Goal: Task Accomplishment & Management: Use online tool/utility

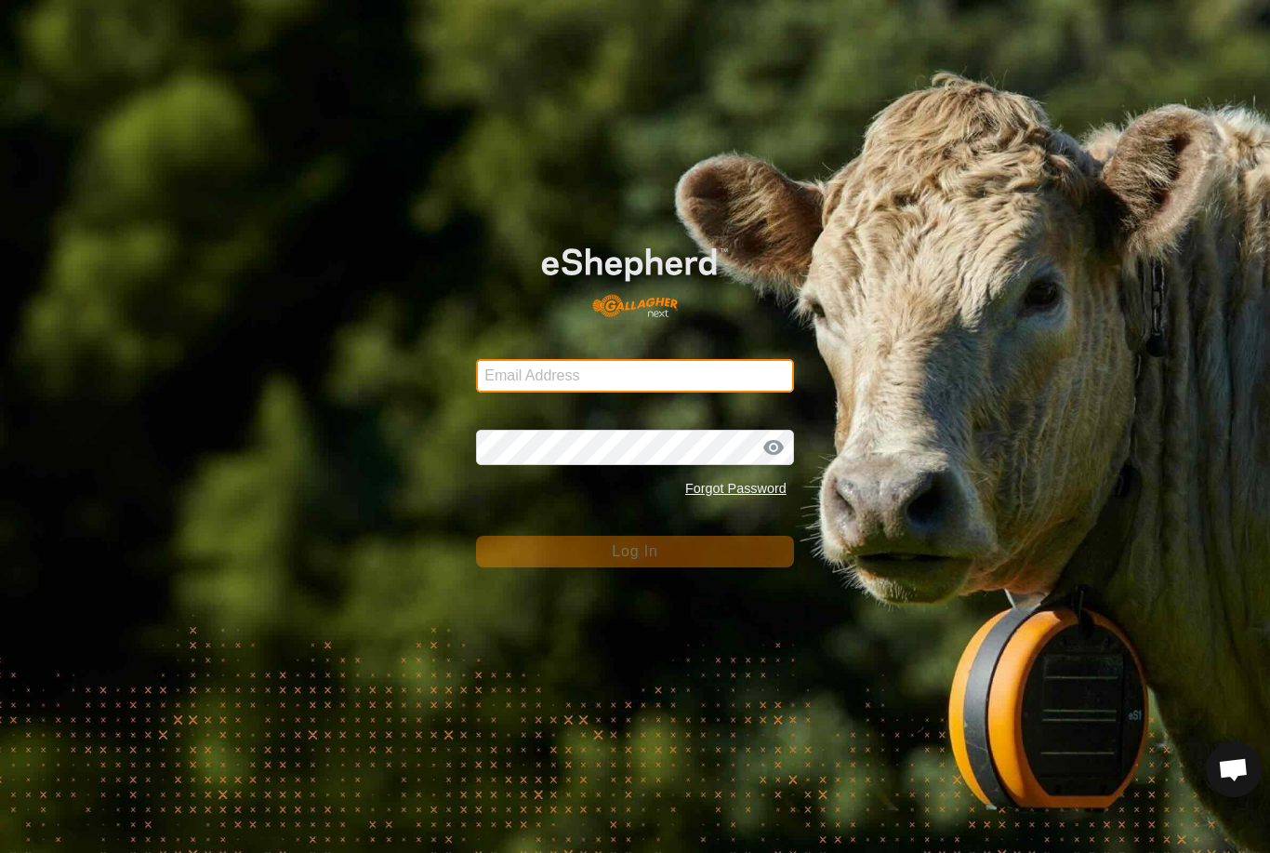
click at [731, 367] on input "Email Address" at bounding box center [635, 375] width 318 height 33
type input "anthony.thexton7@outlook.com"
click at [635, 551] on button "Log In" at bounding box center [635, 552] width 318 height 32
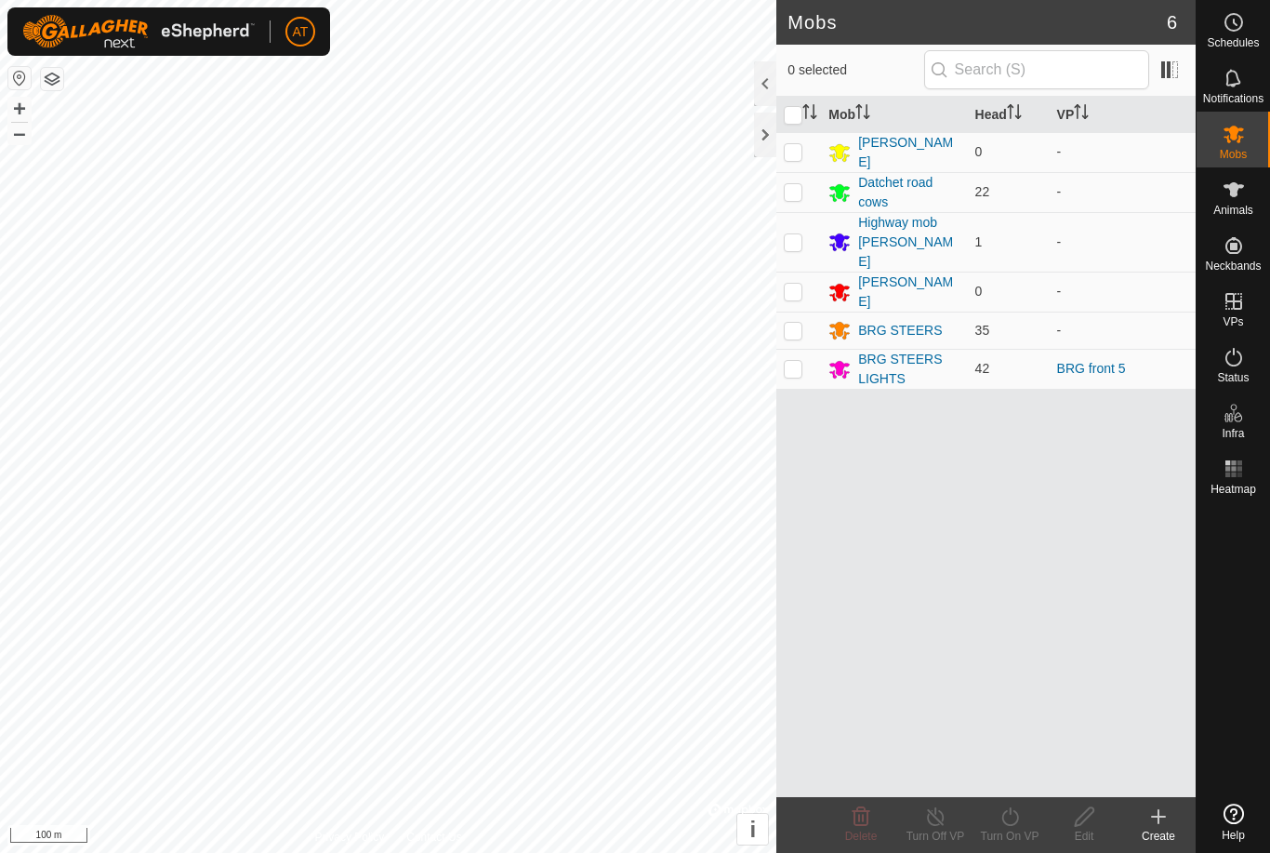
click at [801, 361] on p-checkbox at bounding box center [793, 368] width 19 height 15
checkbox input "true"
click at [790, 352] on td at bounding box center [799, 369] width 45 height 40
checkbox input "true"
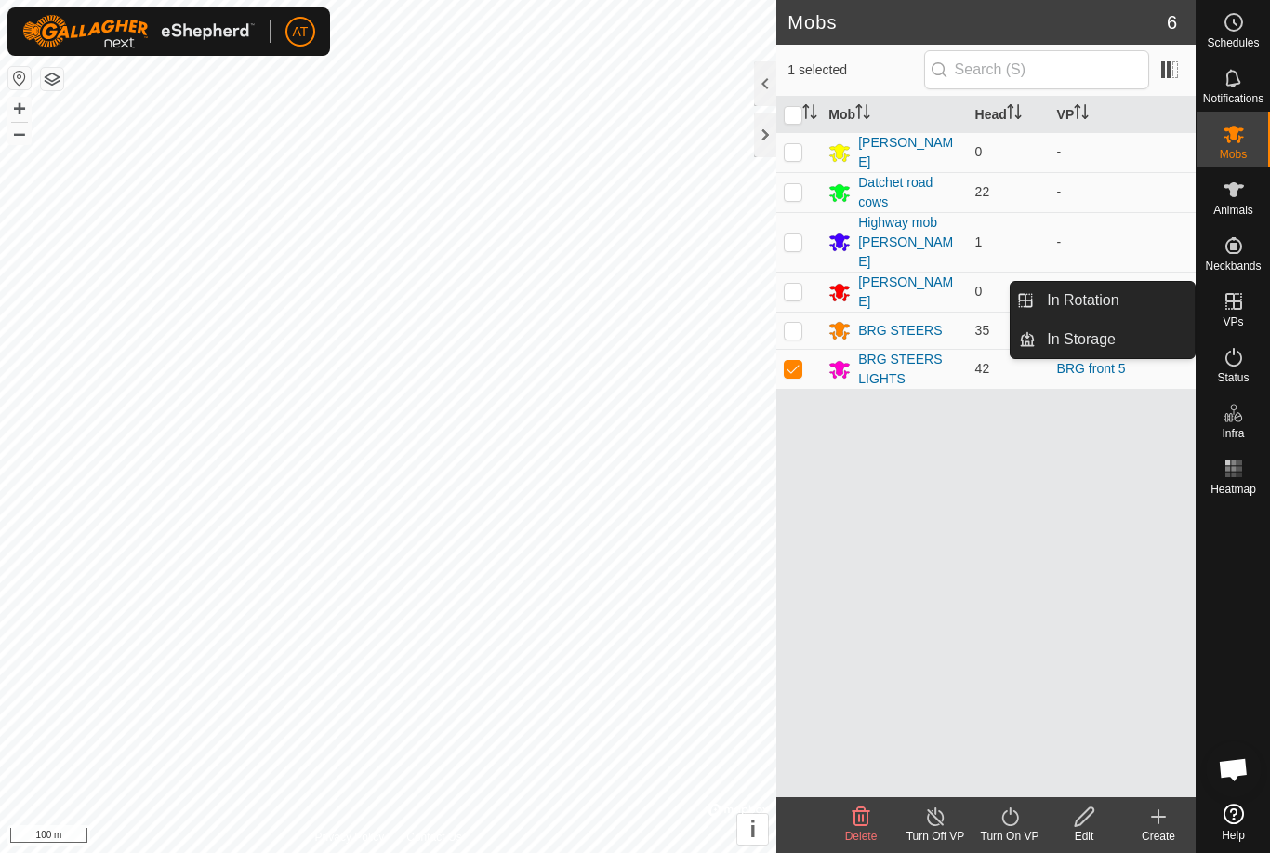
click at [1102, 346] on span "In Storage" at bounding box center [1081, 339] width 69 height 22
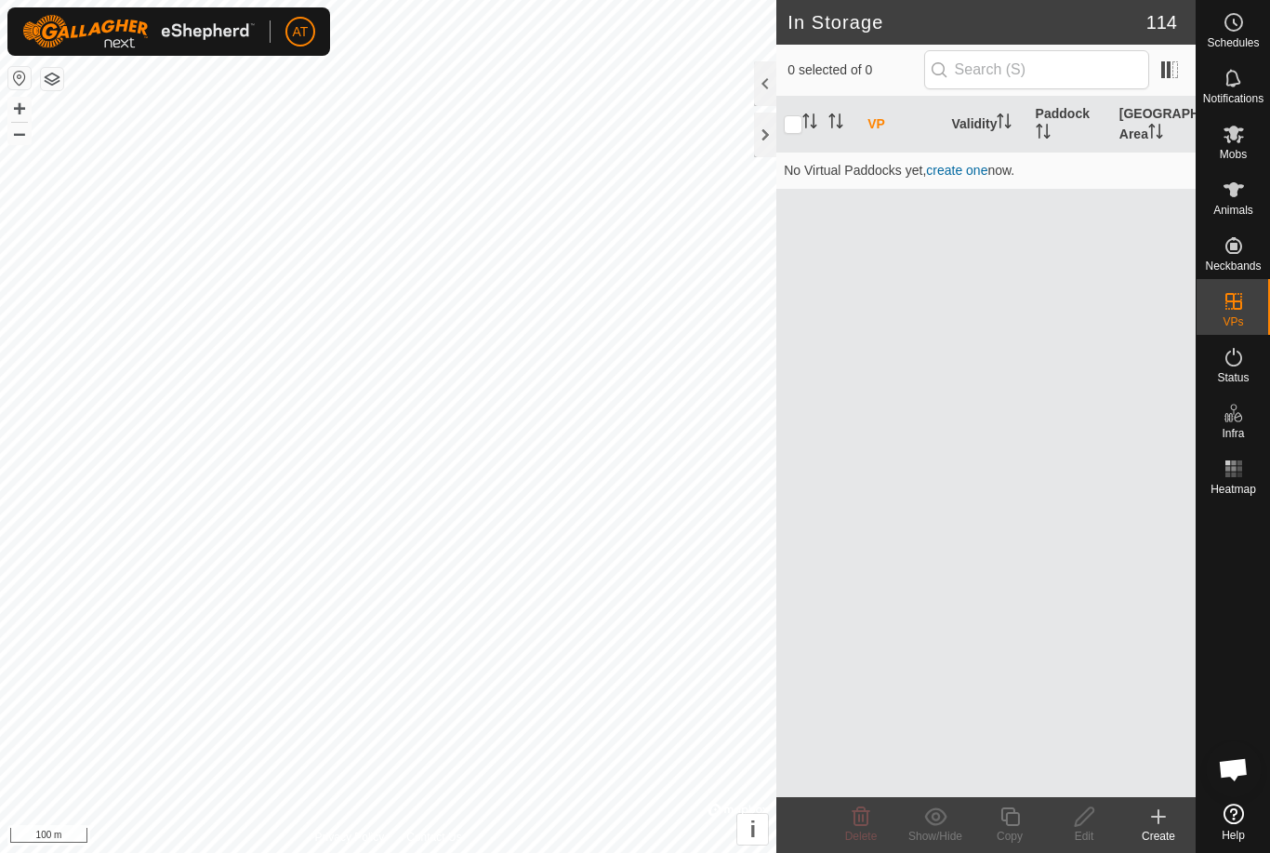
click at [1158, 817] on icon at bounding box center [1158, 817] width 13 height 0
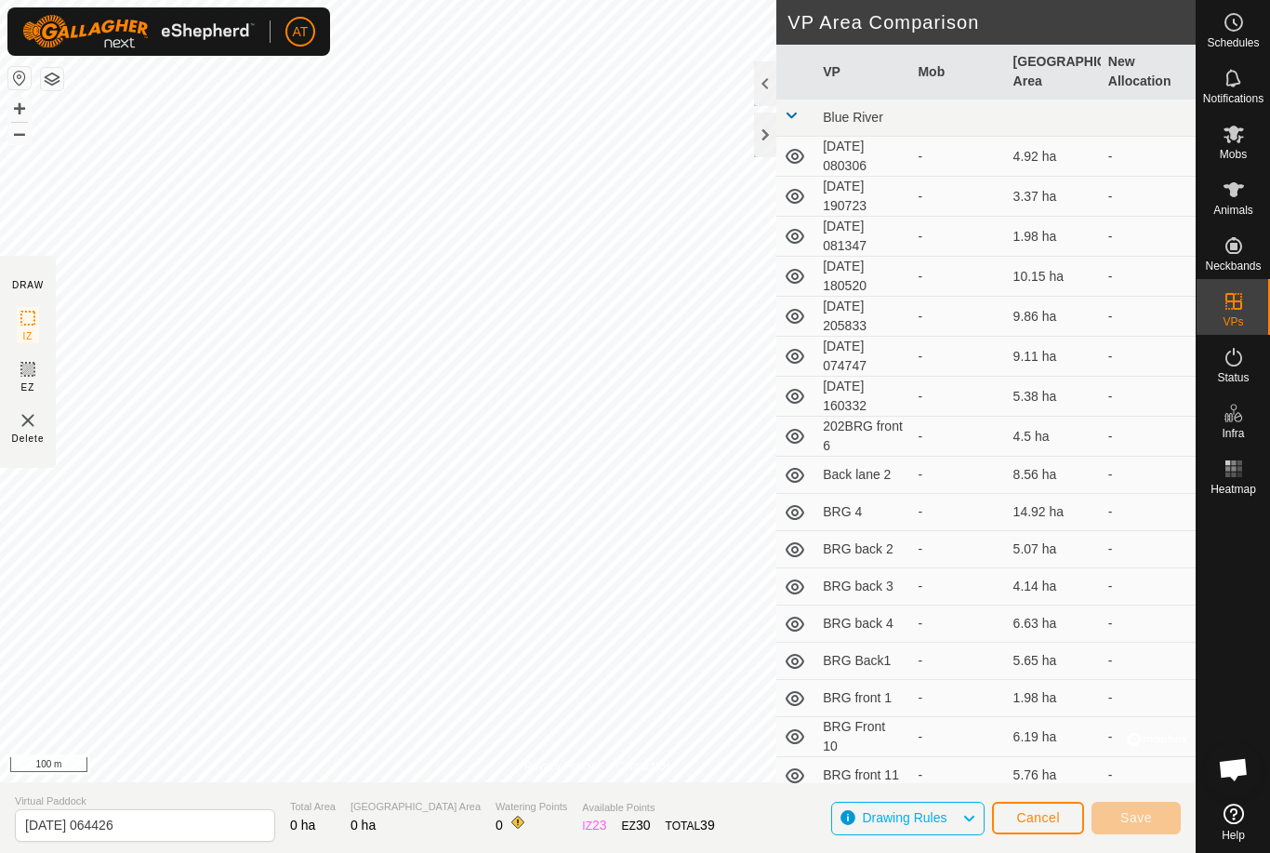
click at [53, 86] on button "button" at bounding box center [52, 79] width 22 height 22
click at [1042, 816] on span "Cancel" at bounding box center [1038, 817] width 44 height 15
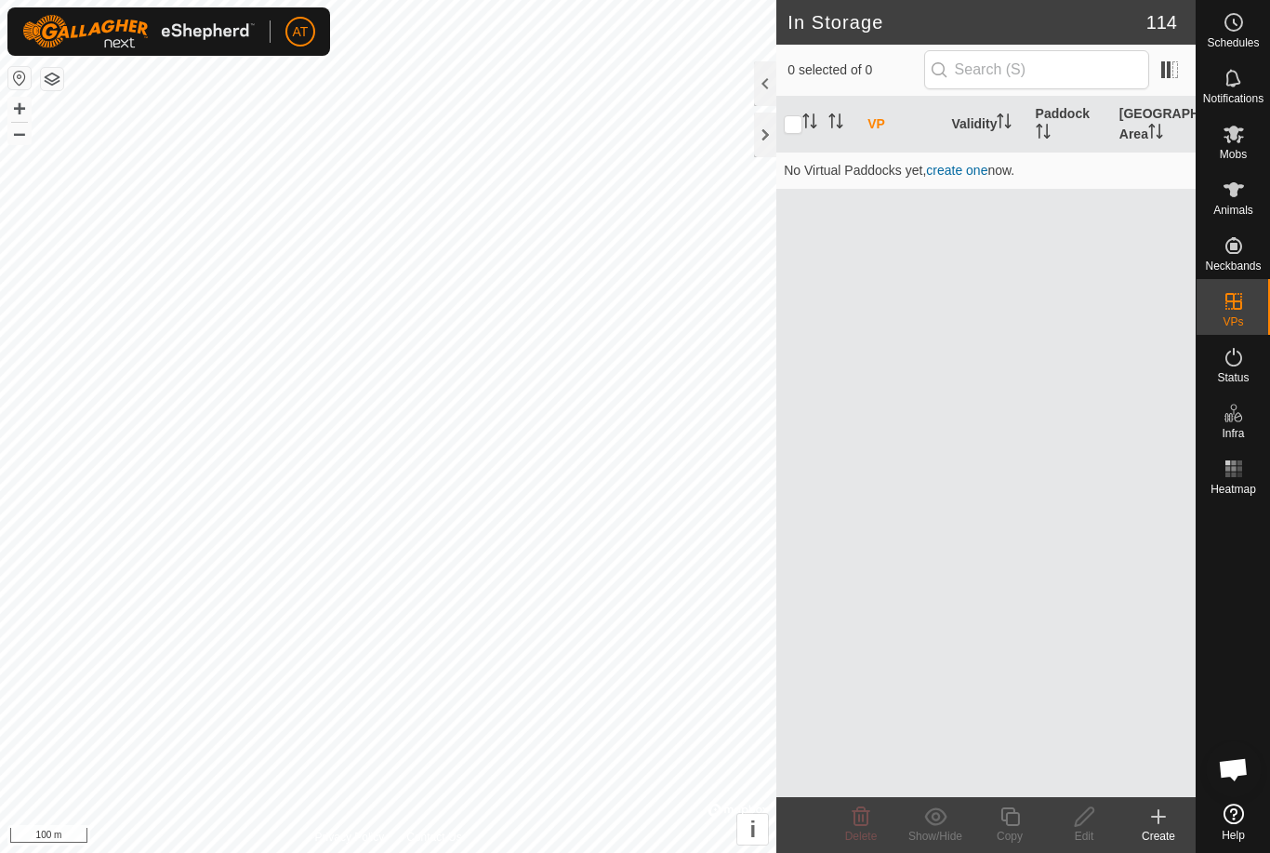
click at [1157, 817] on icon at bounding box center [1158, 817] width 13 height 0
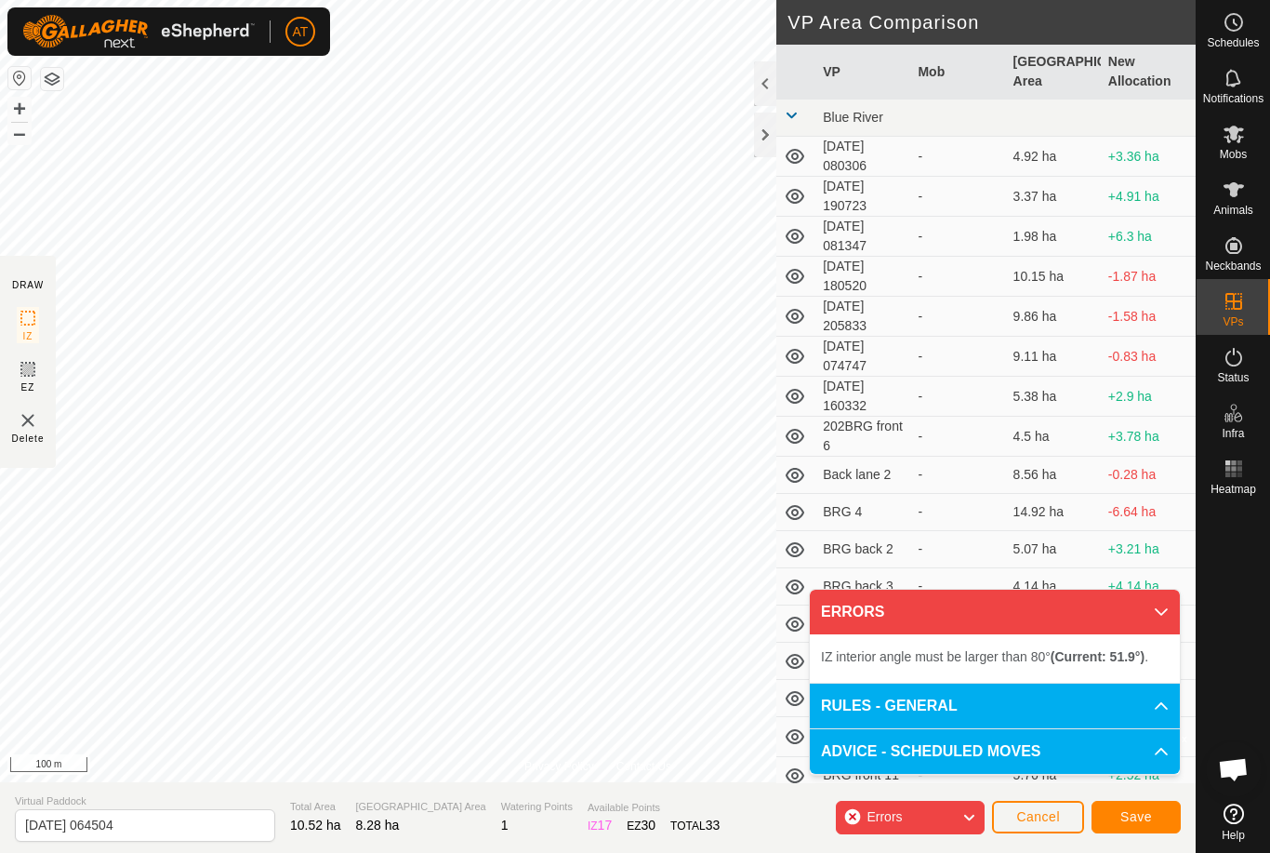
click at [1040, 823] on span "Cancel" at bounding box center [1038, 816] width 44 height 15
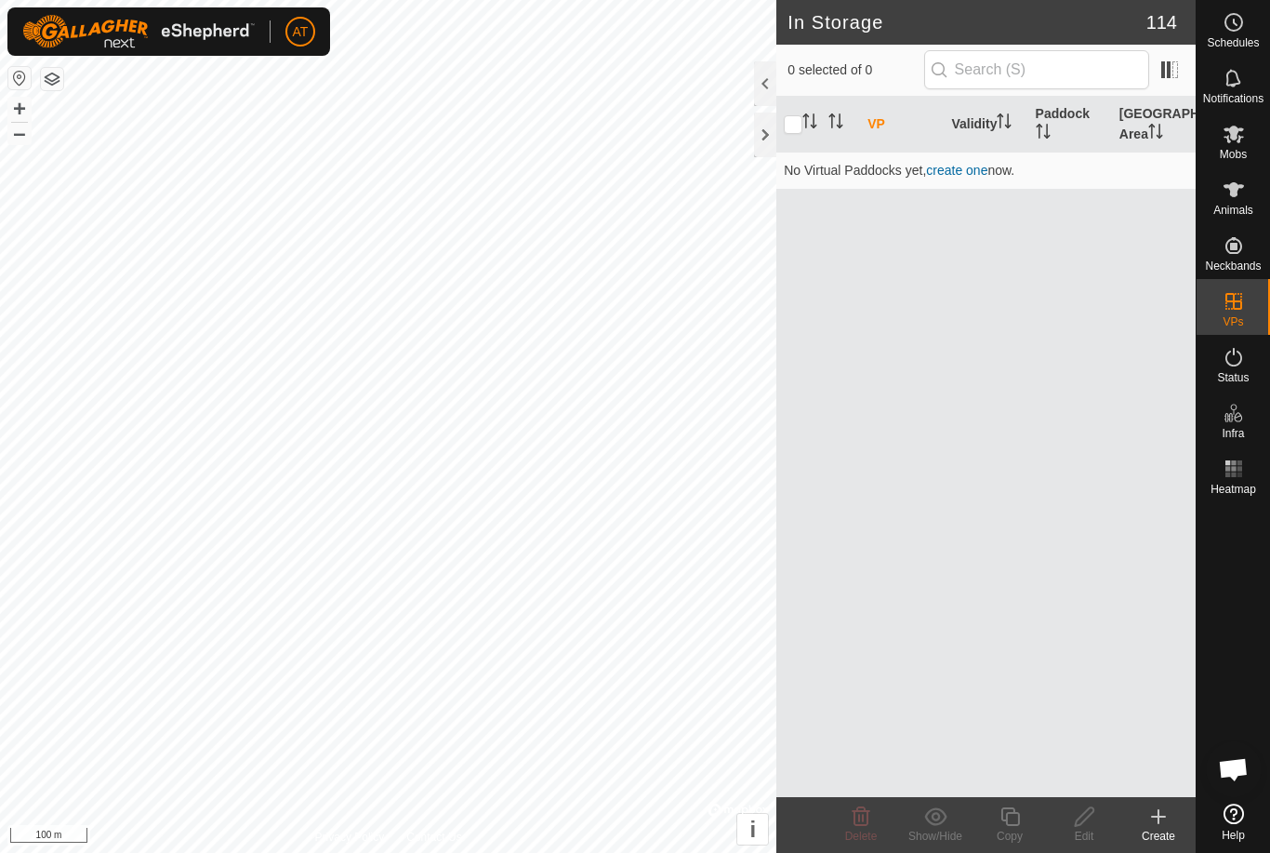
click at [1167, 807] on icon at bounding box center [1159, 816] width 22 height 22
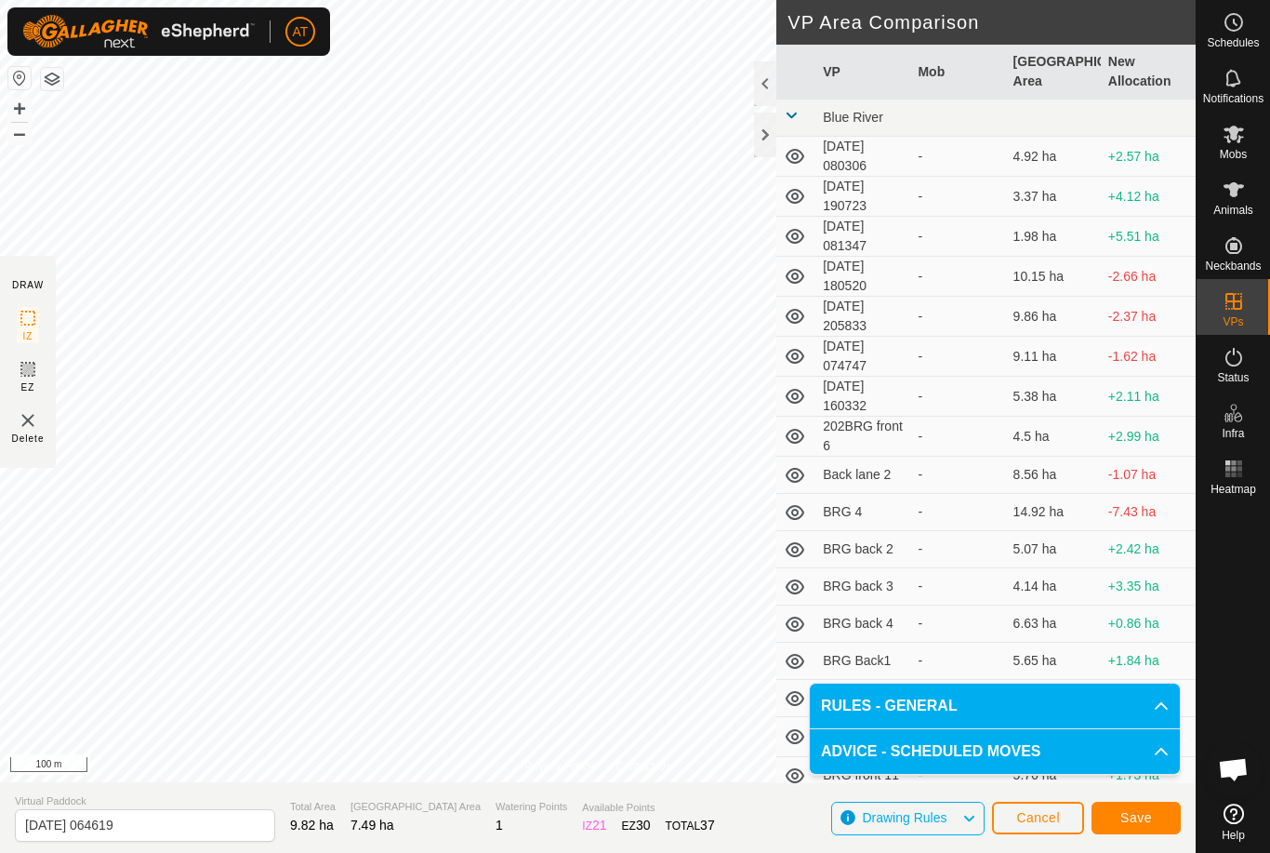
click at [1144, 820] on span "Save" at bounding box center [1137, 817] width 32 height 15
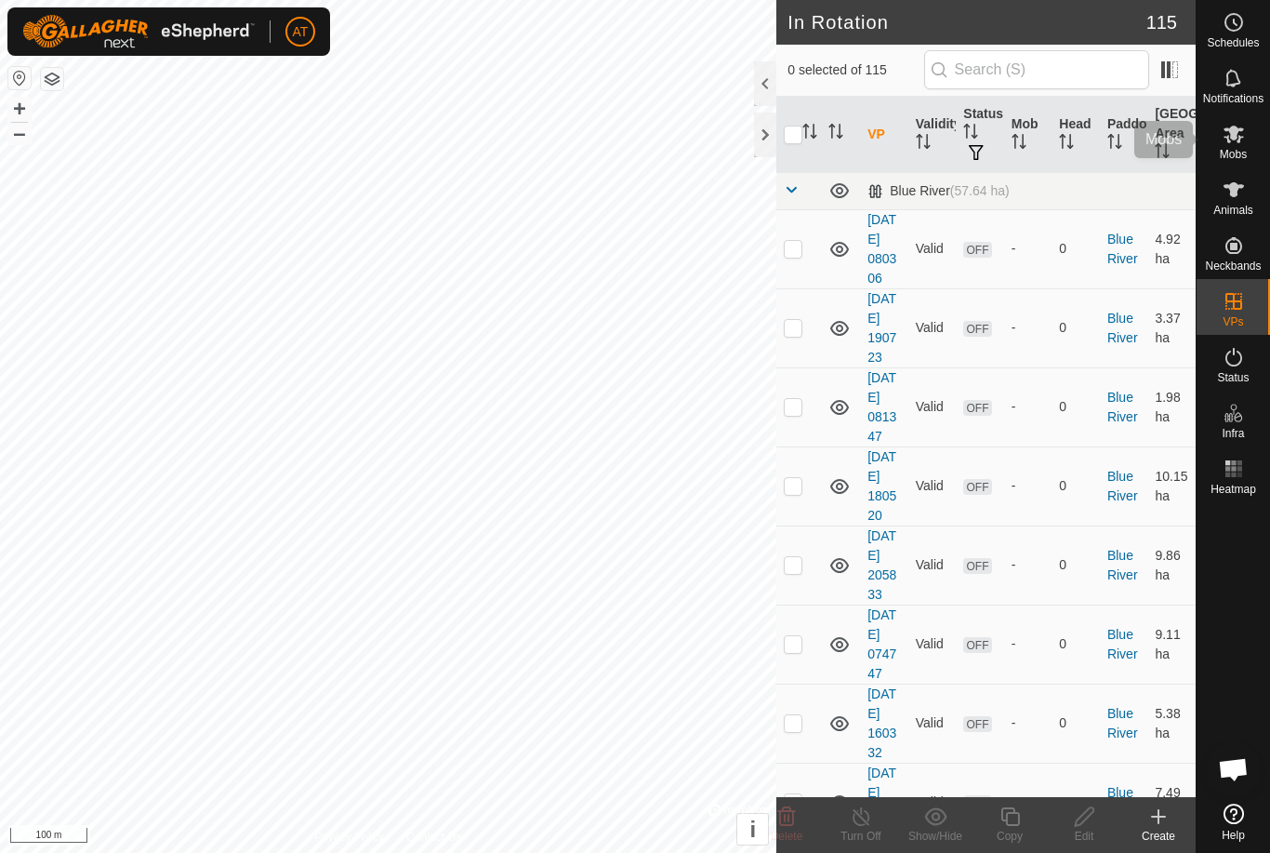
click at [1242, 133] on icon at bounding box center [1234, 134] width 22 height 22
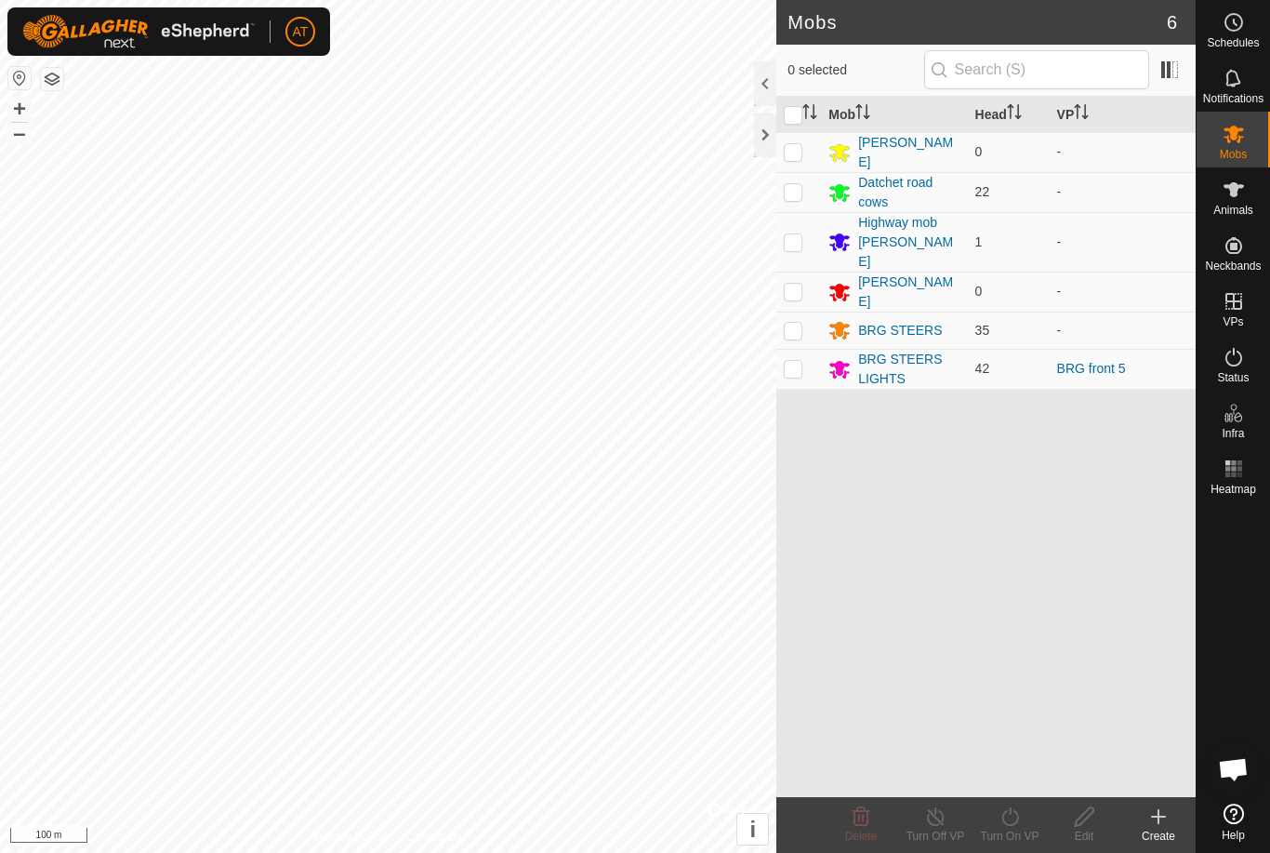
click at [794, 361] on p-checkbox at bounding box center [793, 368] width 19 height 15
checkbox input "true"
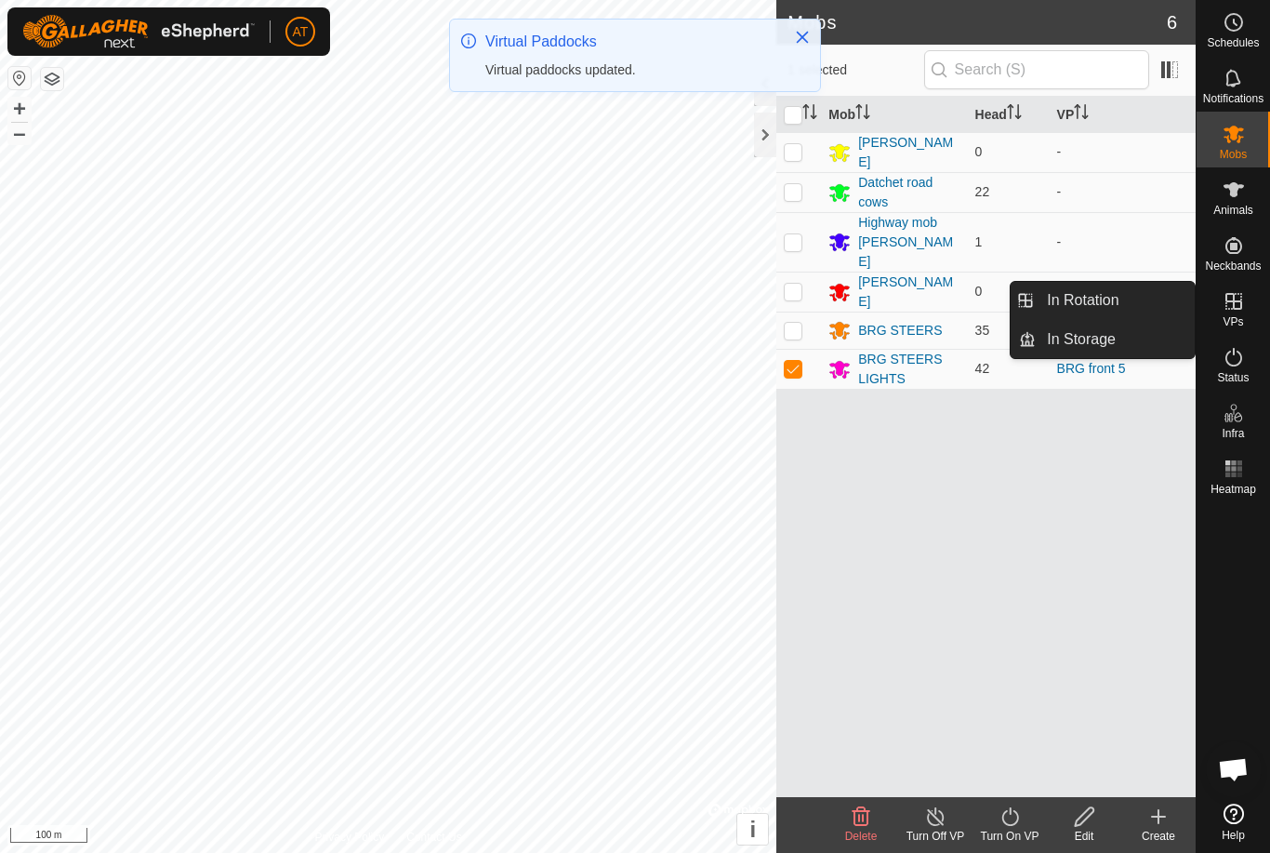
click at [1013, 823] on icon at bounding box center [1010, 816] width 23 height 22
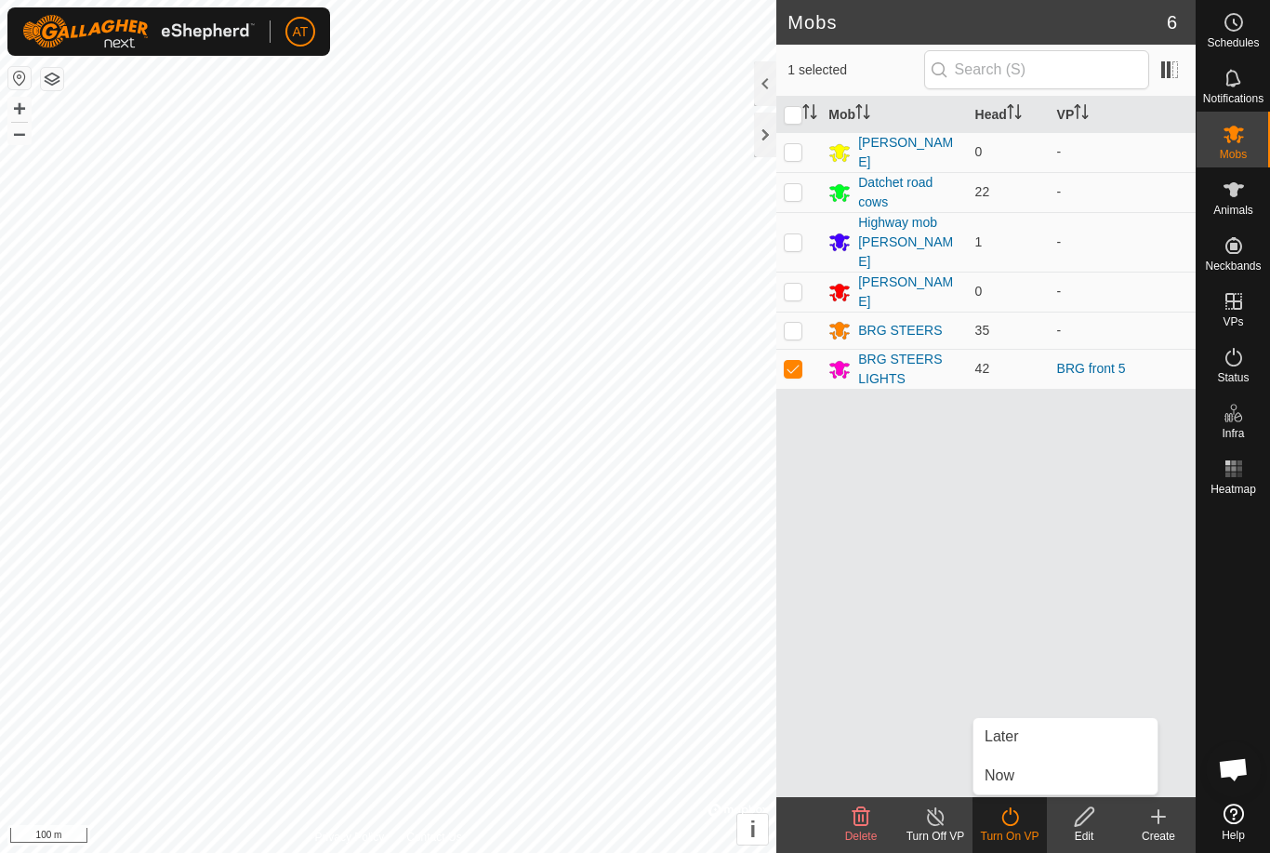
click at [1016, 769] on link "Now" at bounding box center [1066, 775] width 184 height 37
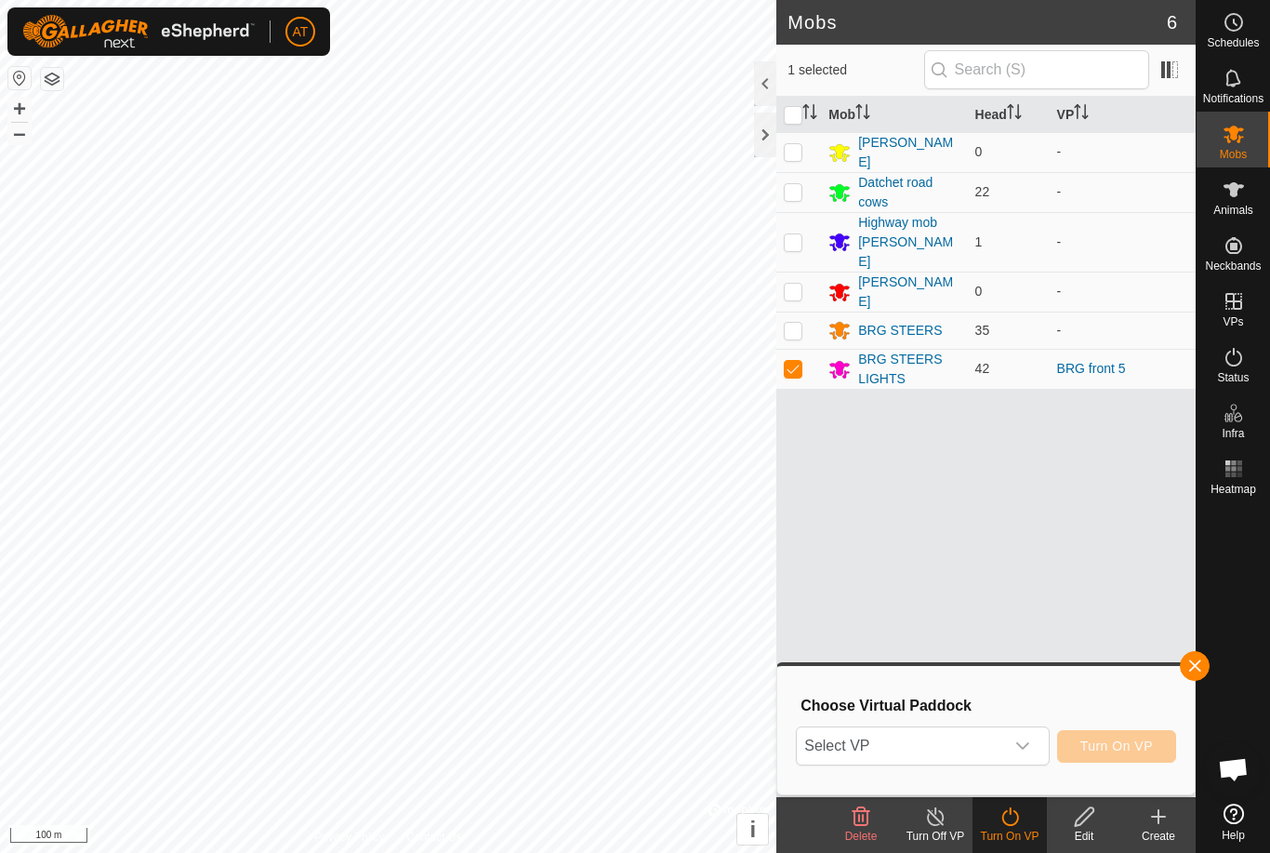
click at [1030, 739] on icon "dropdown trigger" at bounding box center [1023, 745] width 15 height 15
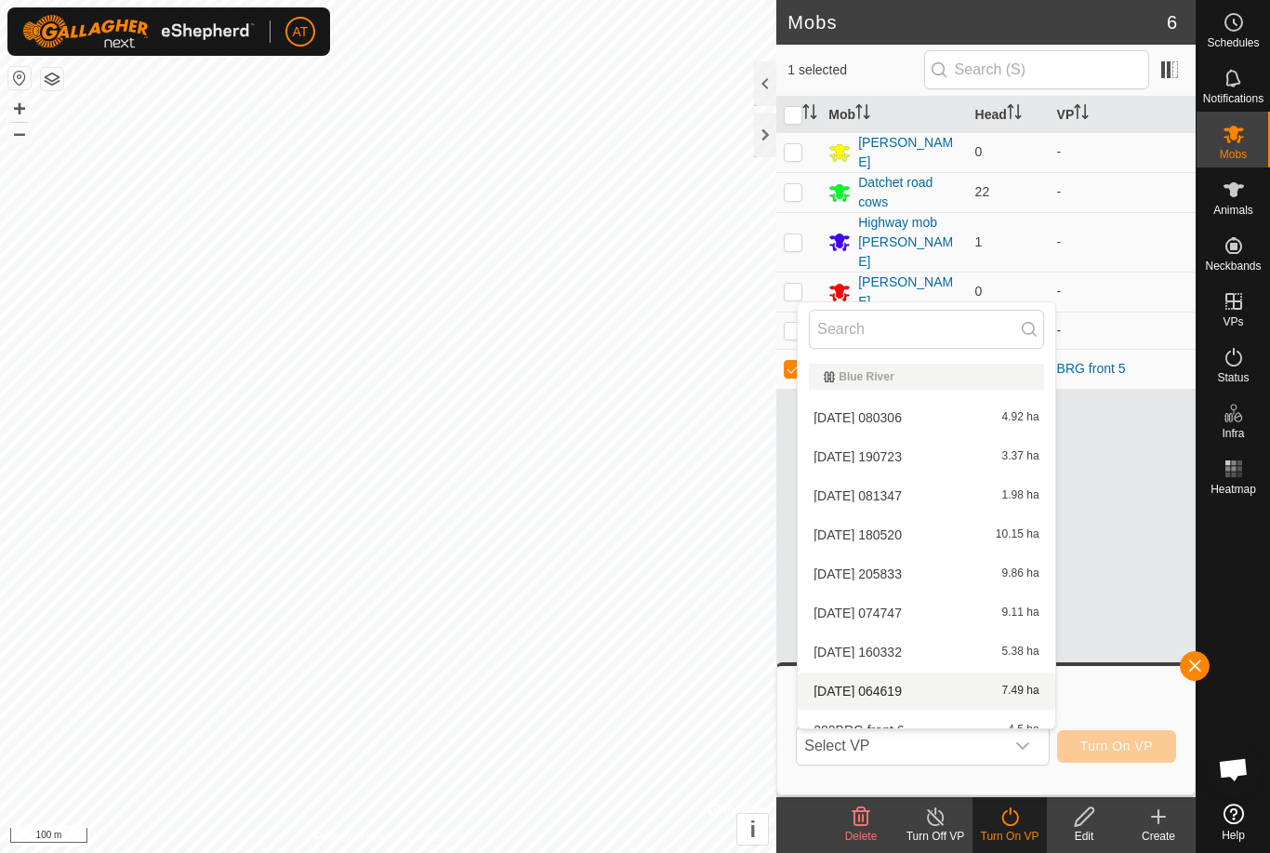
click at [902, 690] on span "[DATE] 064619" at bounding box center [858, 690] width 88 height 13
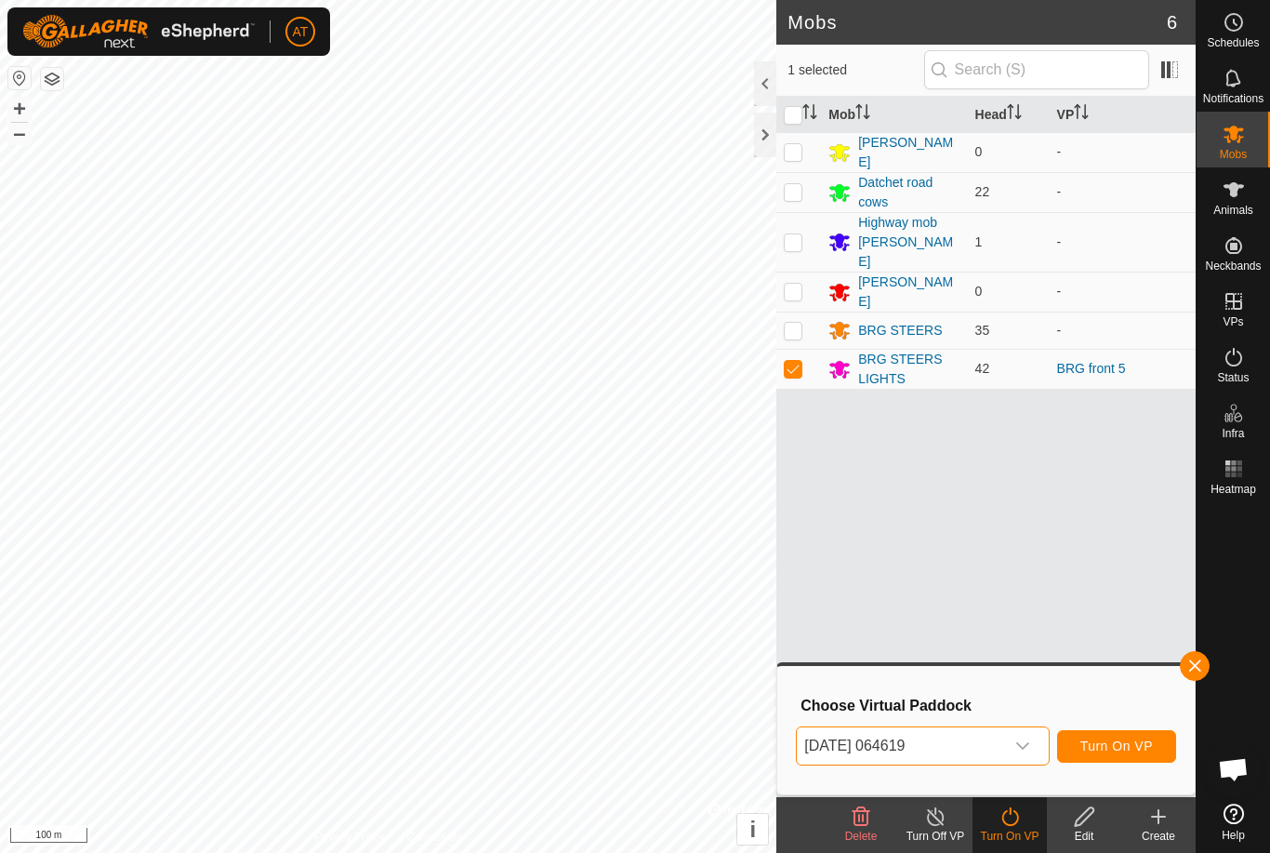
click at [1125, 741] on span "Turn On VP" at bounding box center [1117, 745] width 73 height 15
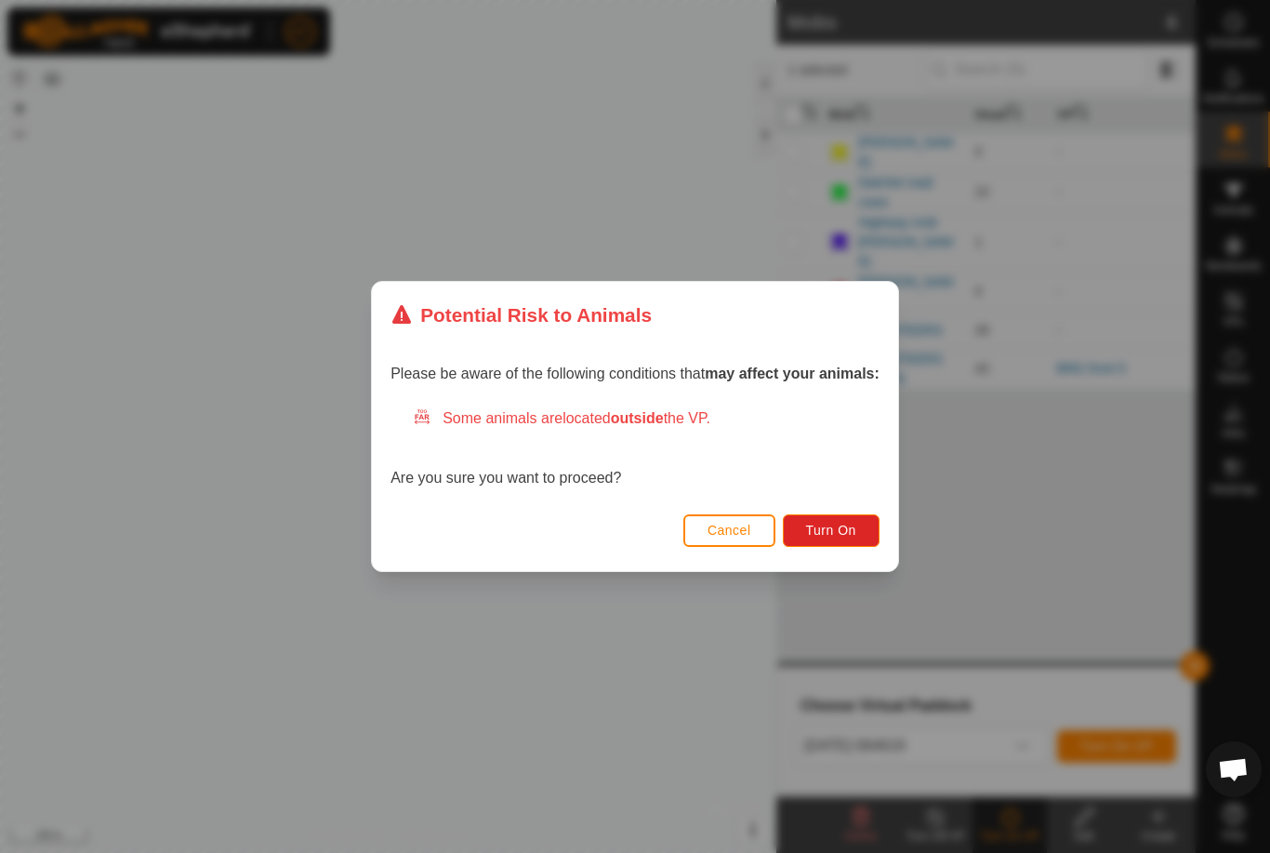
click at [841, 528] on span "Turn On" at bounding box center [831, 530] width 50 height 15
